Goal: Task Accomplishment & Management: Use online tool/utility

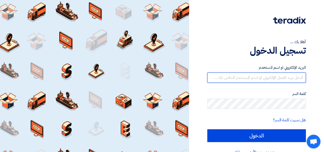
click at [236, 76] on input "text" at bounding box center [256, 78] width 98 height 10
click at [241, 78] on input "text" at bounding box center [256, 78] width 98 height 10
type input "is"
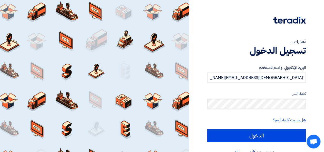
type input "islam.elkholy@adsnmore-eg.com"
click at [214, 120] on div "هل نسيت كلمة السر؟" at bounding box center [256, 120] width 98 height 6
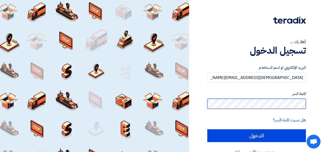
click at [207, 130] on input "الدخول" at bounding box center [256, 136] width 98 height 13
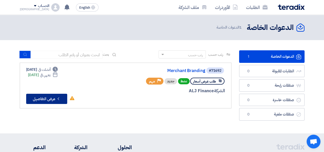
click at [54, 101] on button "Check details عرض التفاصيل" at bounding box center [46, 99] width 41 height 10
